Goal: Information Seeking & Learning: Learn about a topic

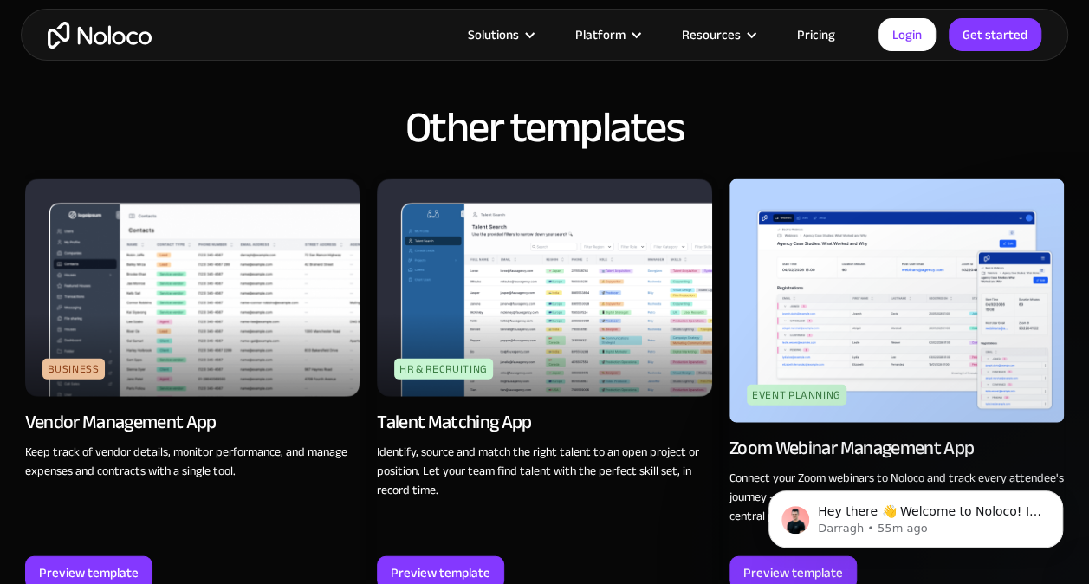
scroll to position [1993, 0]
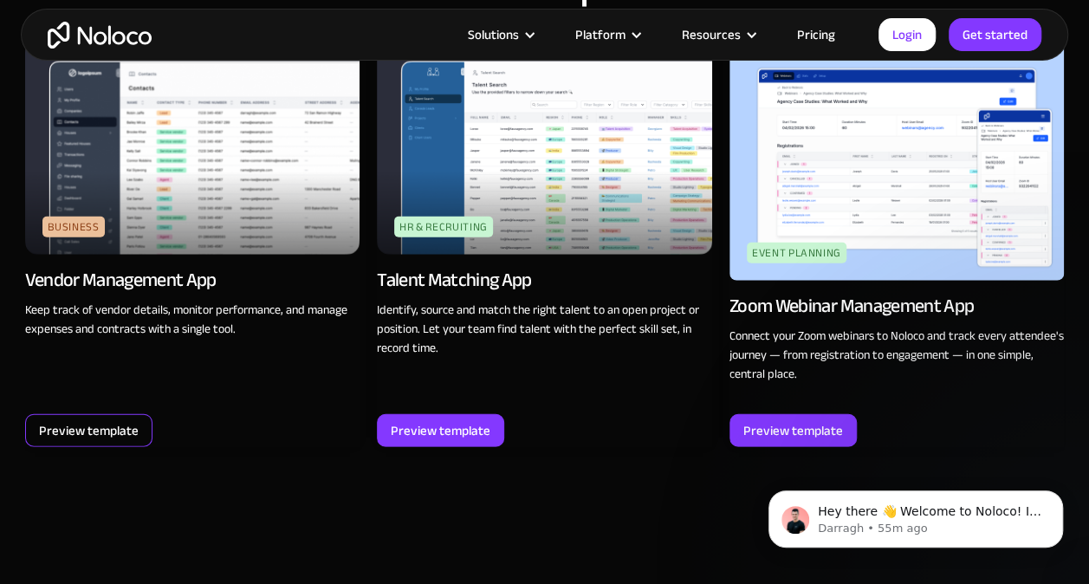
click at [90, 436] on div "Preview template" at bounding box center [89, 430] width 100 height 23
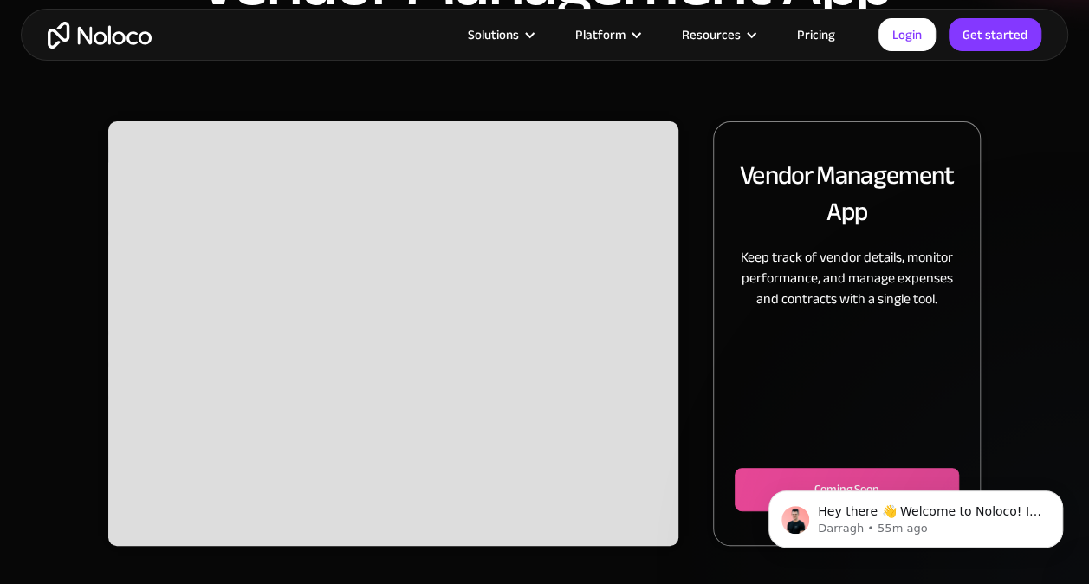
click at [385, 340] on div "Slide 2 of 2." at bounding box center [393, 333] width 570 height 425
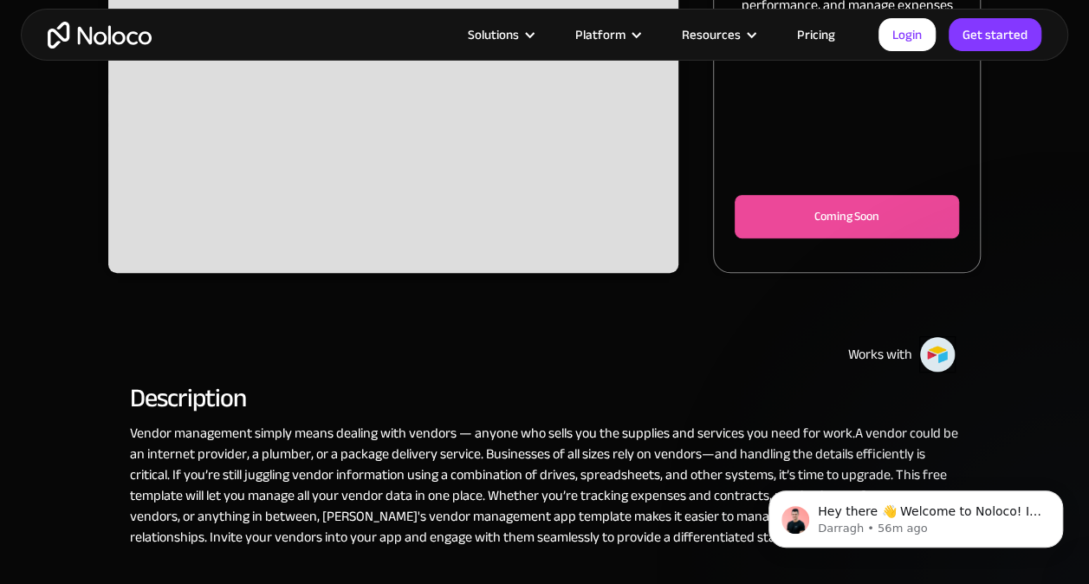
scroll to position [520, 0]
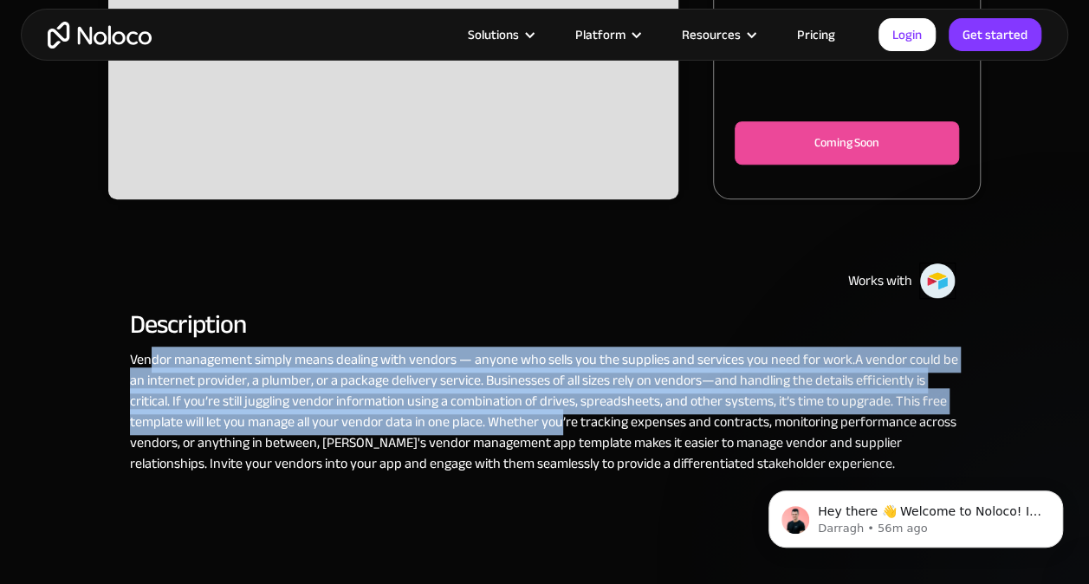
drag, startPoint x: 153, startPoint y: 364, endPoint x: 561, endPoint y: 428, distance: 412.3
click at [561, 428] on p "Vendor management simply means dealing with vendors — anyone who sells you the …" at bounding box center [544, 411] width 829 height 125
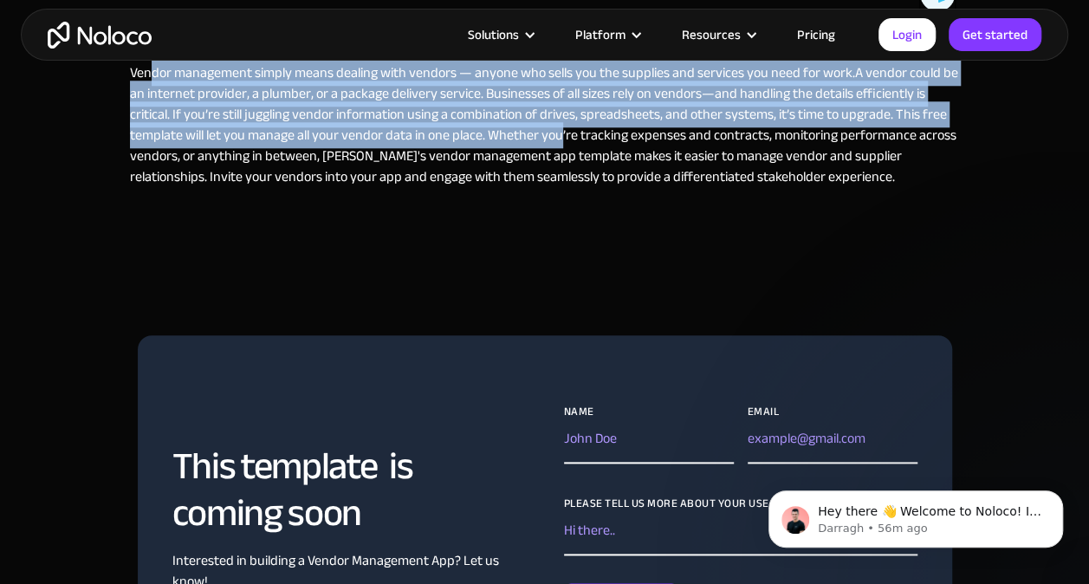
scroll to position [780, 0]
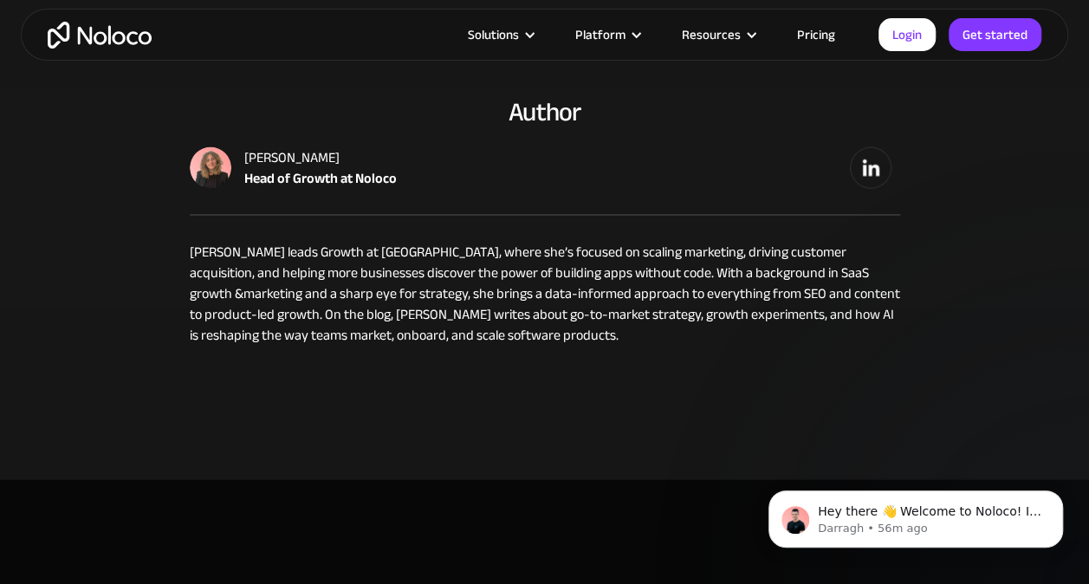
scroll to position [8312, 0]
